Goal: Task Accomplishment & Management: Manage account settings

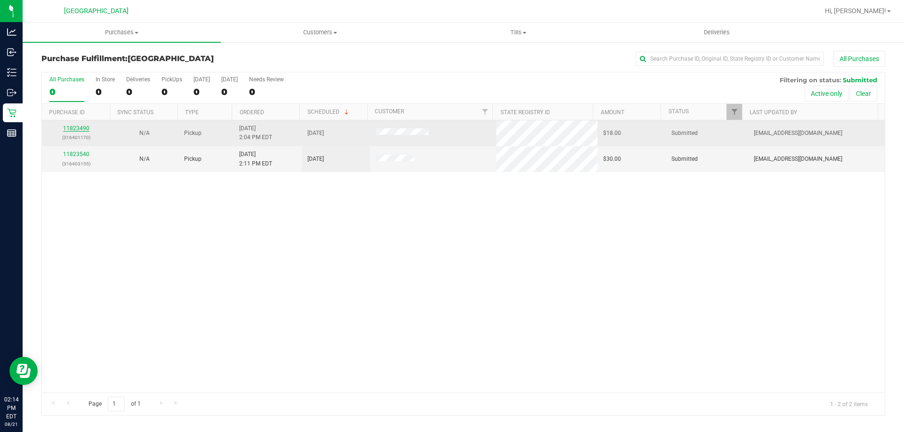
click at [79, 127] on link "11823490" at bounding box center [76, 128] width 26 height 7
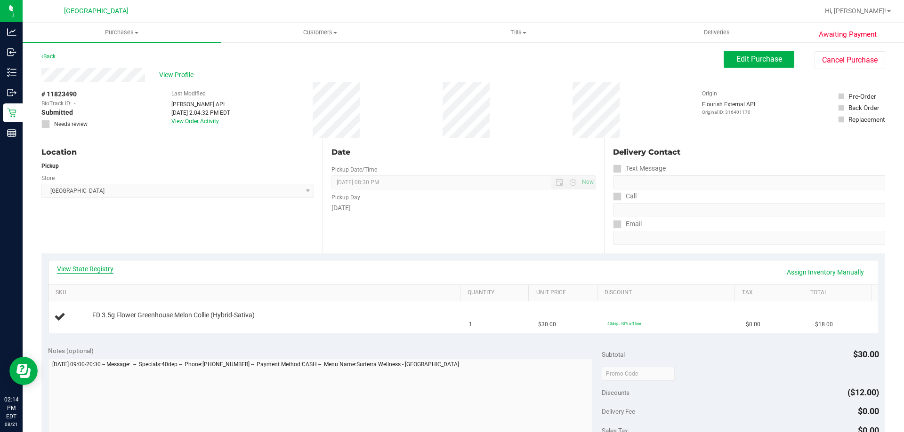
click at [88, 272] on link "View State Registry" at bounding box center [85, 268] width 56 height 9
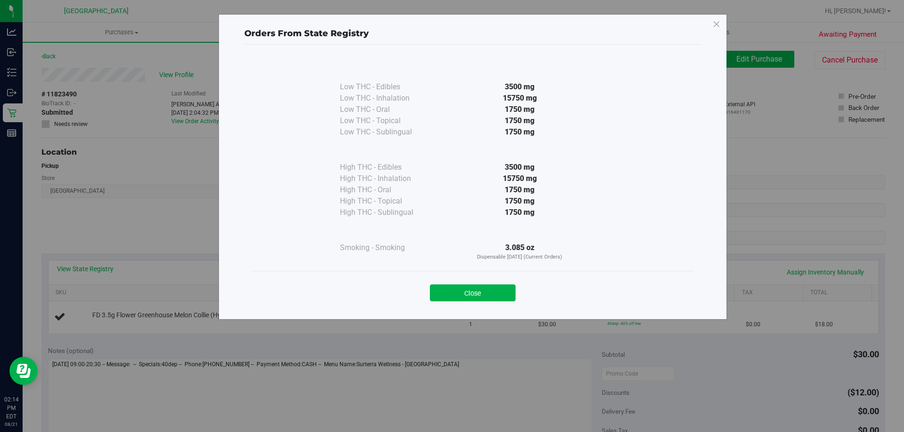
click at [498, 303] on div "Close" at bounding box center [472, 290] width 442 height 38
click at [498, 296] on button "Close" at bounding box center [473, 293] width 86 height 17
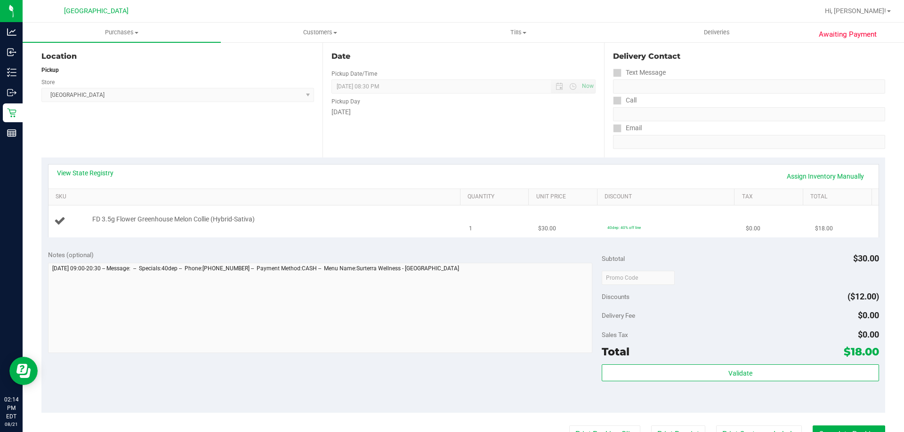
scroll to position [80, 0]
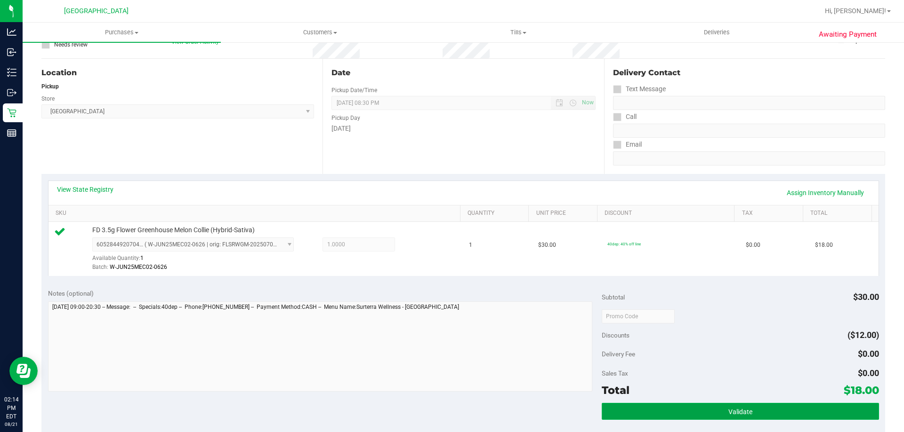
click at [769, 408] on button "Validate" at bounding box center [739, 411] width 277 height 17
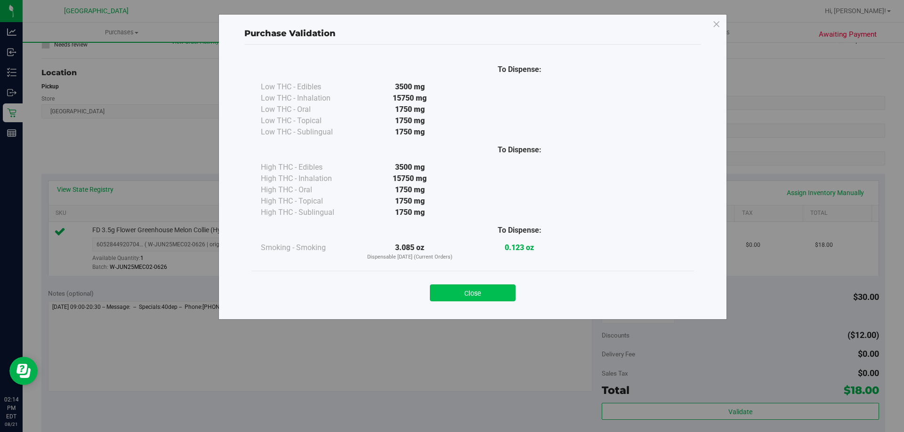
click at [511, 293] on button "Close" at bounding box center [473, 293] width 86 height 17
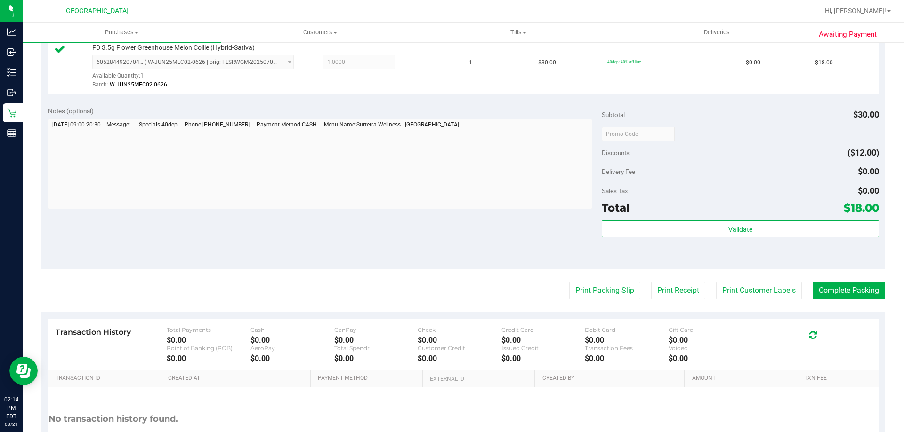
scroll to position [337, 0]
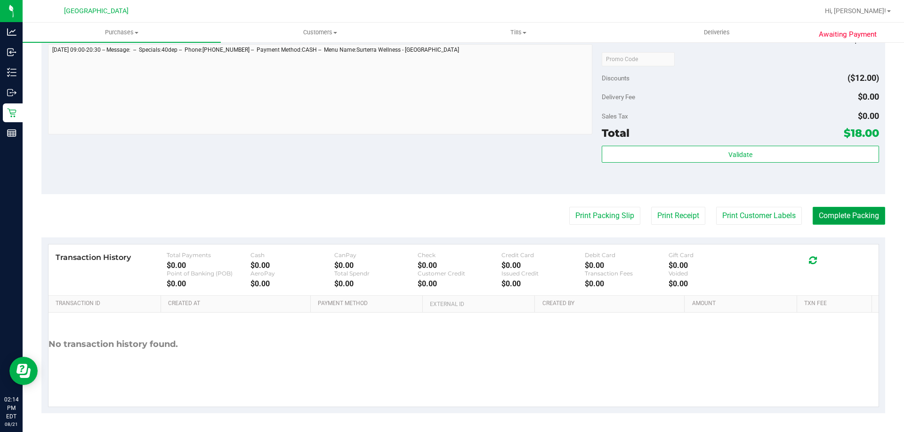
click at [832, 207] on button "Complete Packing" at bounding box center [848, 216] width 72 height 18
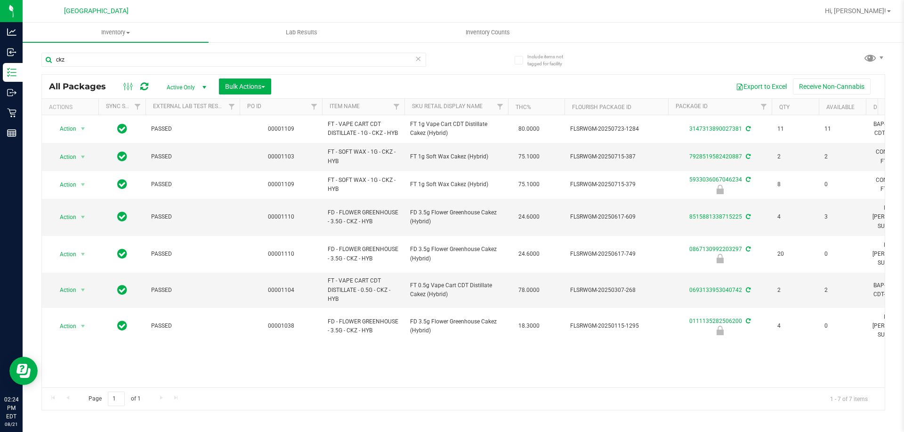
click at [419, 56] on icon at bounding box center [418, 58] width 7 height 11
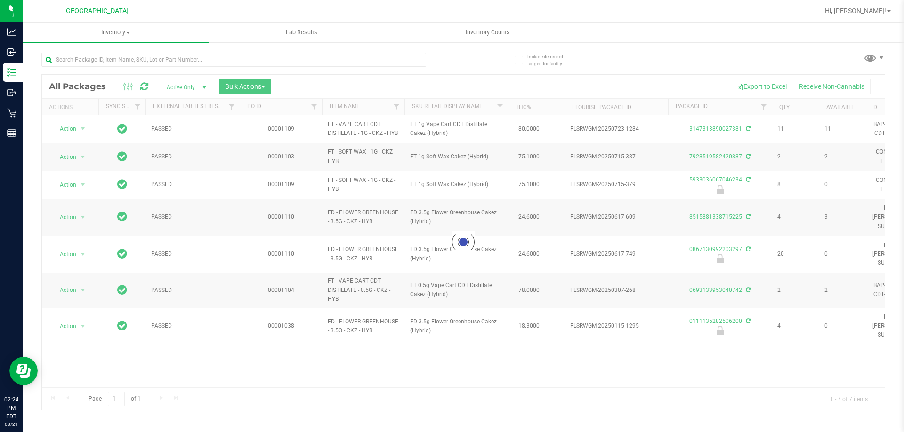
click at [640, 61] on div "Loading... All Packages Active Only Active Only Lab Samples Locked All External…" at bounding box center [462, 227] width 843 height 367
